Goal: Information Seeking & Learning: Learn about a topic

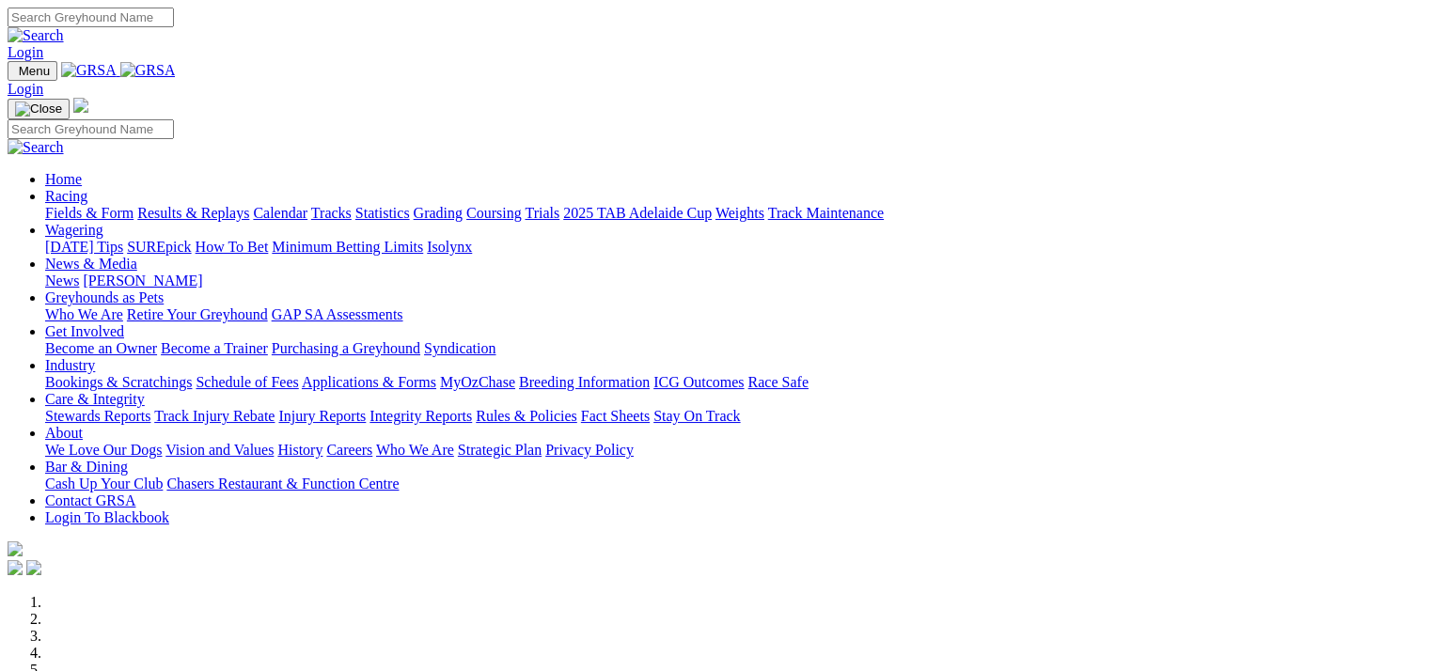
click at [226, 205] on link "Results & Replays" at bounding box center [193, 213] width 112 height 16
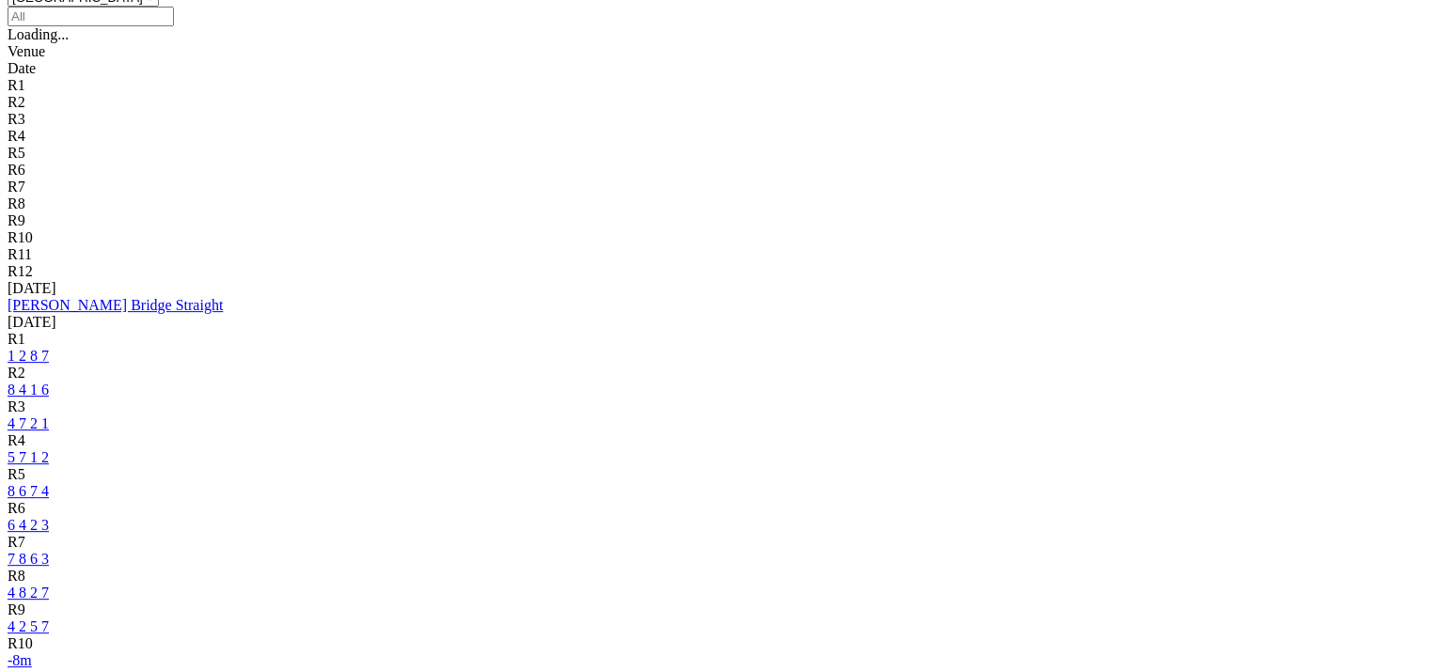
scroll to position [658, 0]
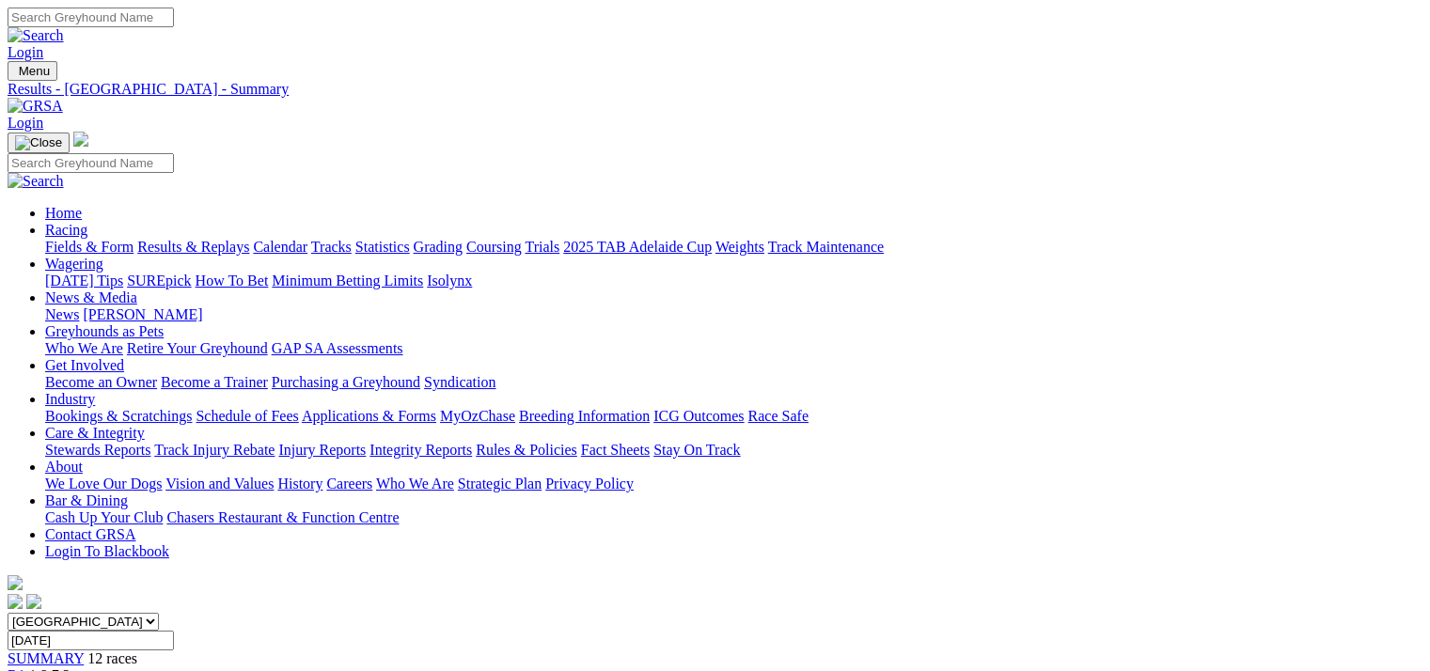
click at [174, 631] on input "Thursday, 28 Aug 2025" at bounding box center [91, 641] width 166 height 20
type input "[DATE]"
click at [84, 651] on span "SUMMARY" at bounding box center [46, 659] width 76 height 16
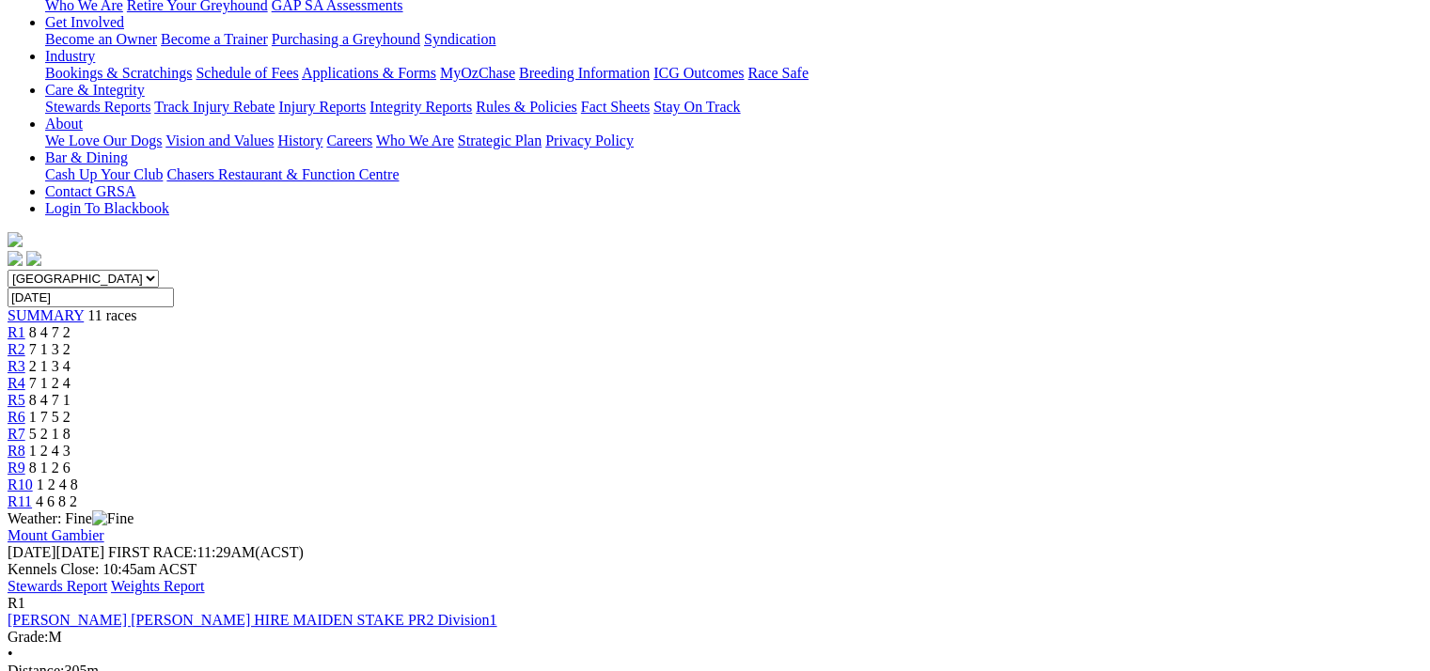
scroll to position [376, 0]
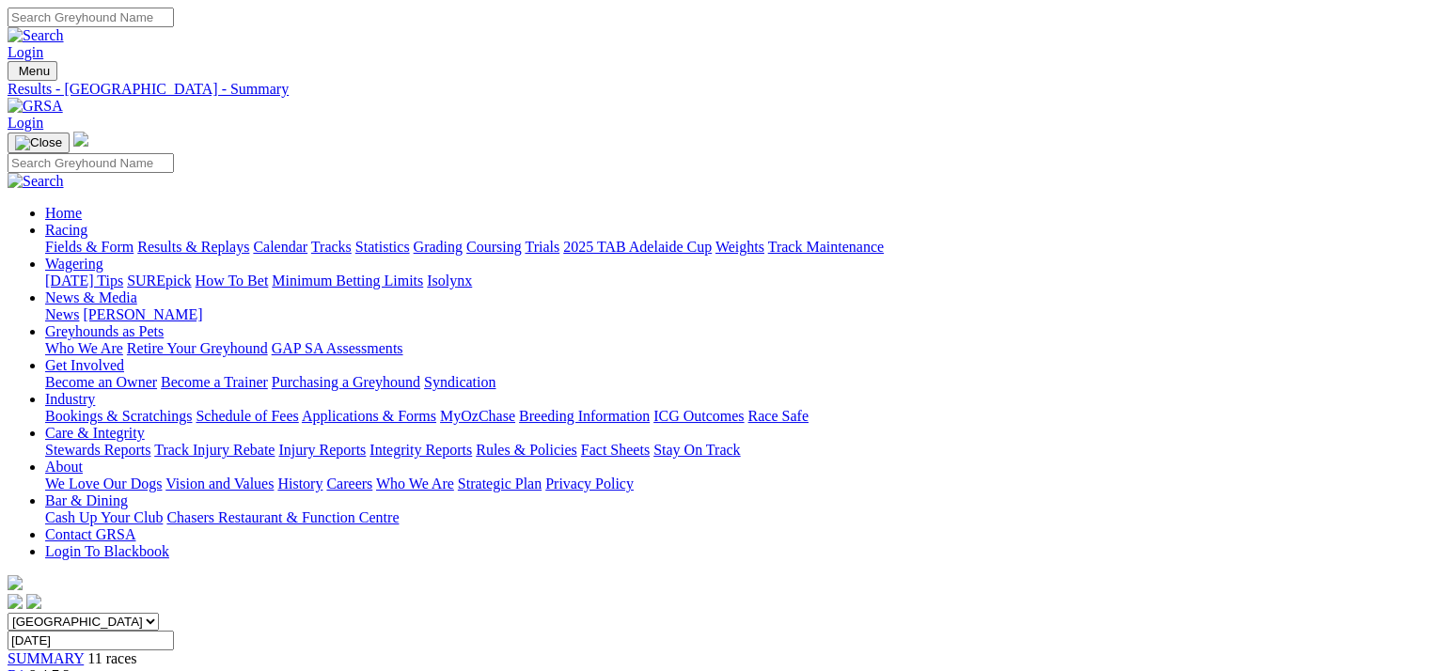
click at [63, 98] on img at bounding box center [35, 106] width 55 height 17
